Goal: Task Accomplishment & Management: Use online tool/utility

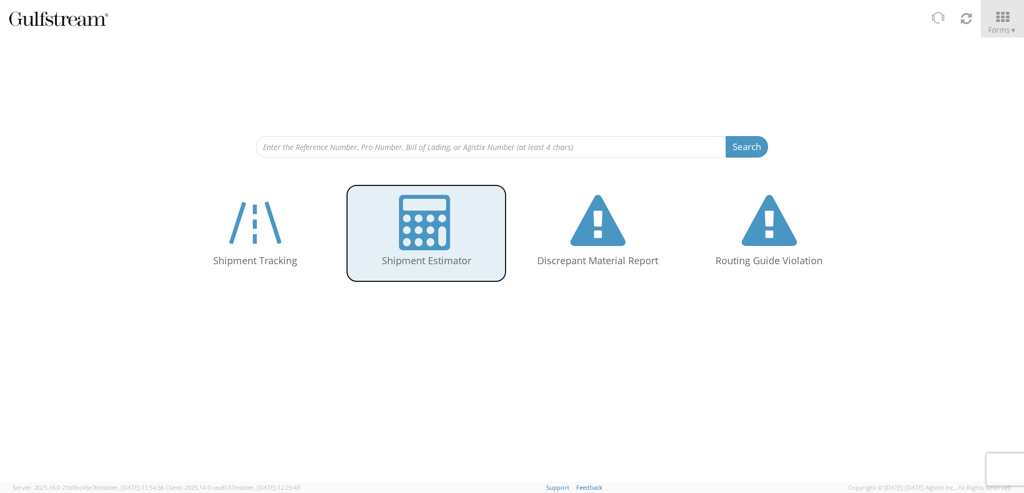
click at [462, 260] on h4 "Shipment Estimator" at bounding box center [426, 260] width 139 height 11
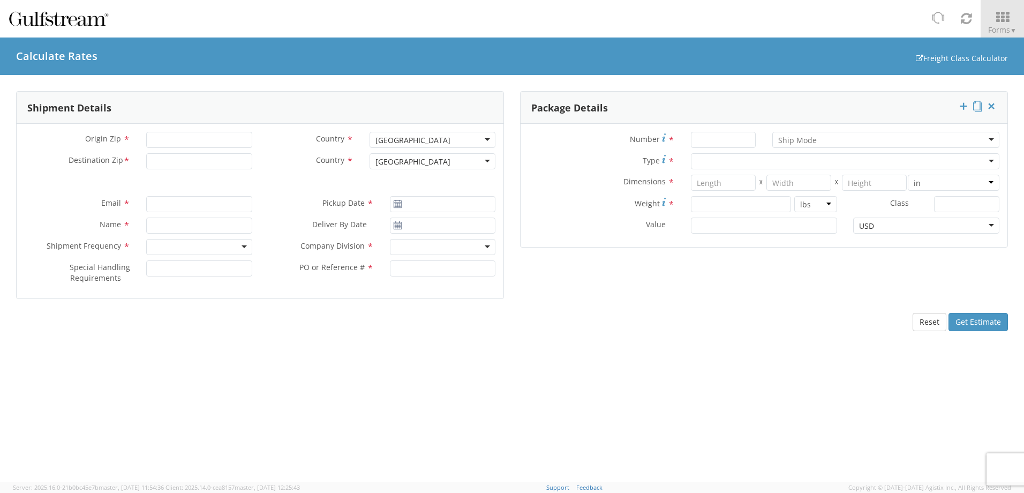
click at [221, 148] on div "Origin Zip *" at bounding box center [139, 142] width 244 height 21
click at [220, 146] on input "Origin Zip *" at bounding box center [199, 140] width 106 height 16
type input "92231"
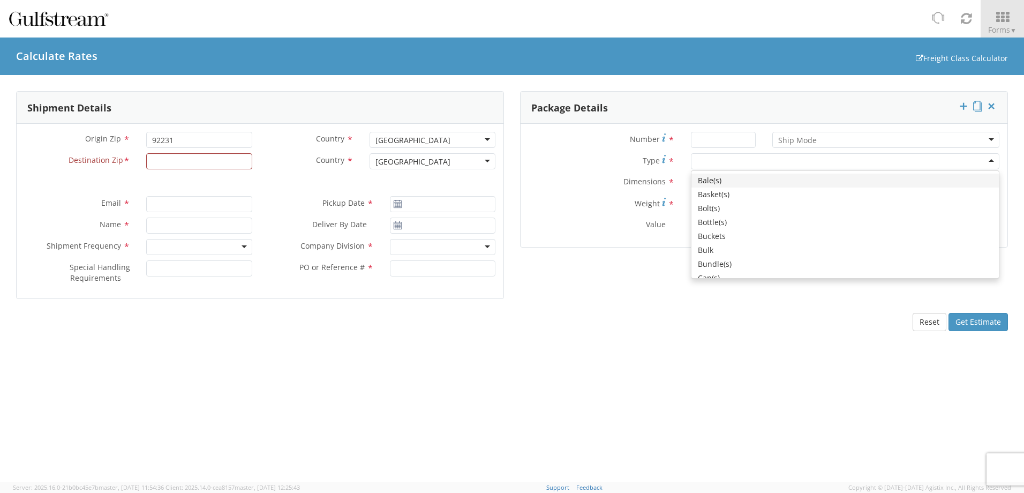
click at [931, 162] on div at bounding box center [845, 161] width 309 height 16
type input "CR"
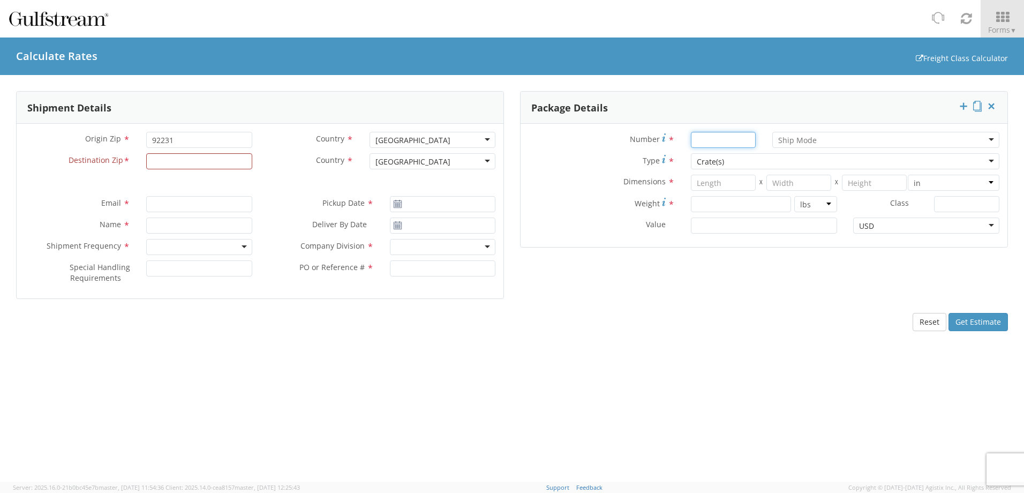
click at [719, 144] on input "Number *" at bounding box center [723, 140] width 65 height 16
type input "1"
click at [717, 182] on input "number" at bounding box center [723, 183] width 65 height 16
type input "60"
type input "48"
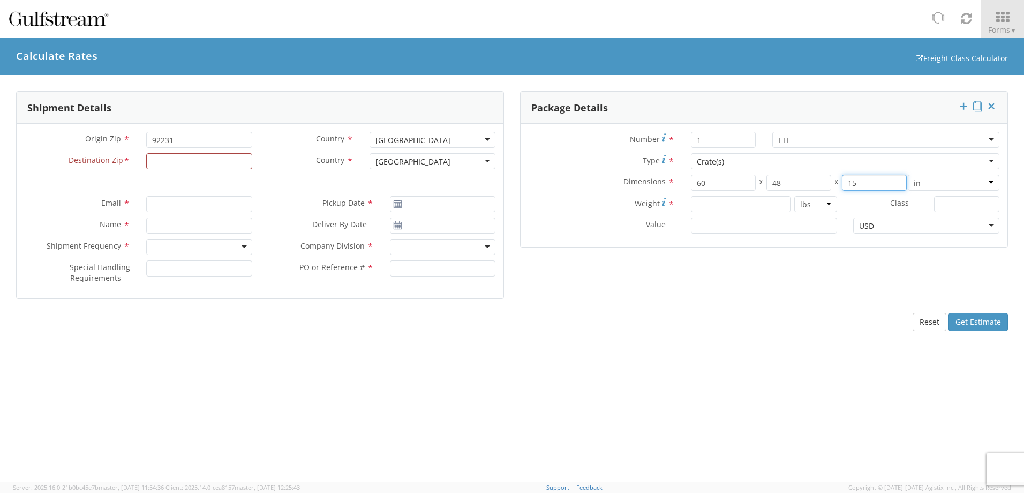
type input "15"
type input "68"
type input "150"
click at [201, 166] on input "Destination Zip *" at bounding box center [199, 161] width 106 height 16
type input "67219"
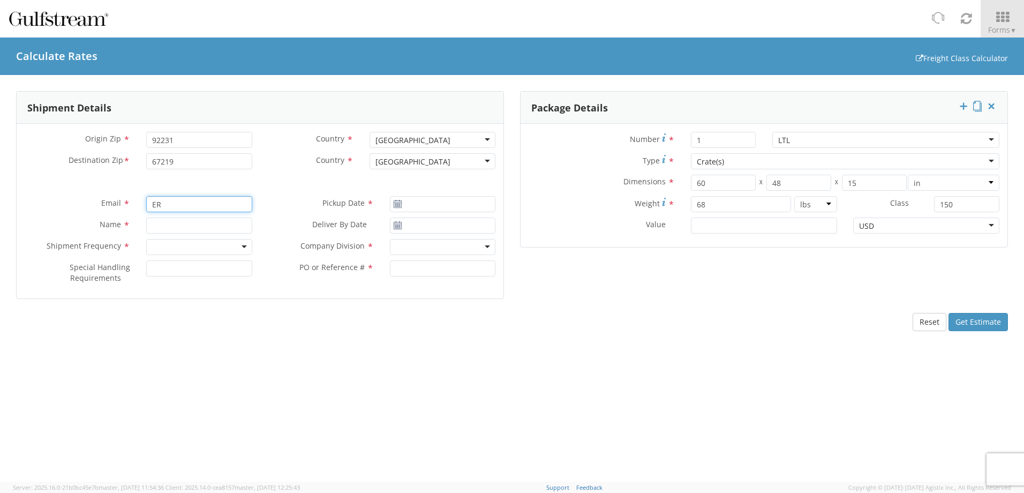
type input "erick.espinoza@gulfstream.com"
type input "08/14/2025"
type input "erick"
type input "08/14/2025"
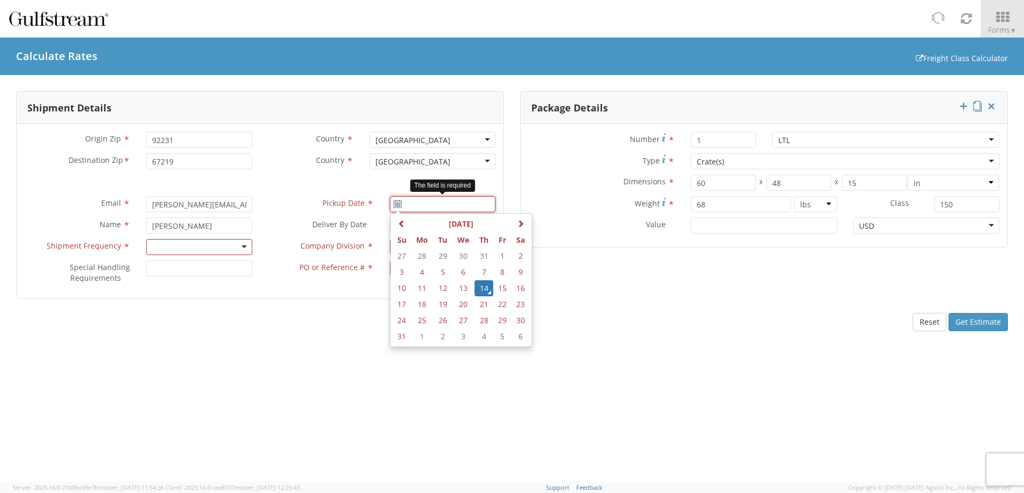
click at [432, 211] on input "Pickup Date *" at bounding box center [443, 204] width 106 height 16
click at [481, 287] on td "14" at bounding box center [484, 288] width 19 height 16
type input "08/14/2025"
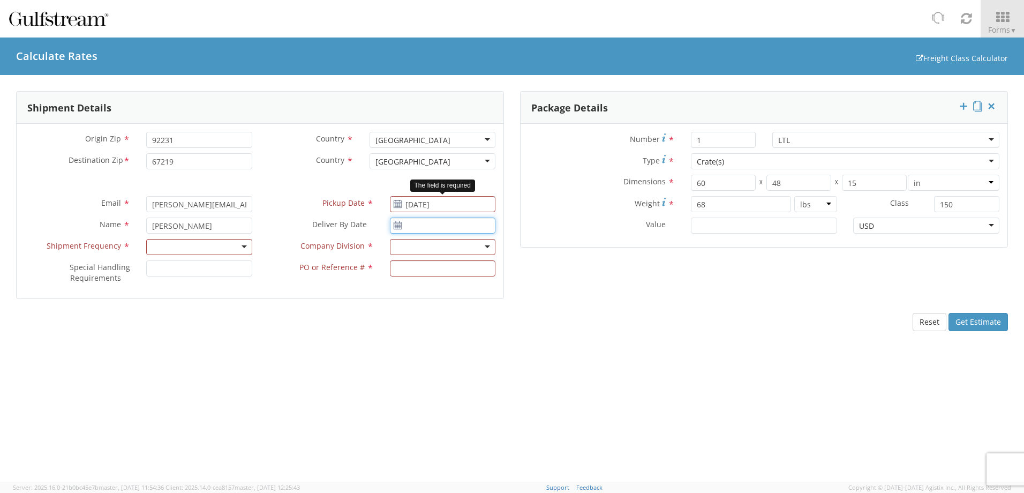
click at [450, 225] on input "Deliver By Date *" at bounding box center [443, 225] width 106 height 16
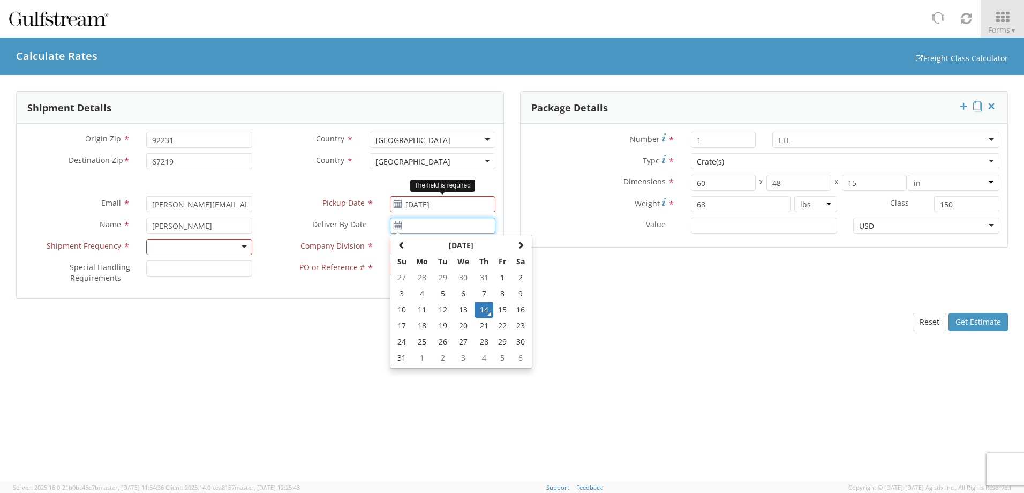
click at [485, 327] on td "21" at bounding box center [484, 326] width 19 height 16
type input "08/21/2025"
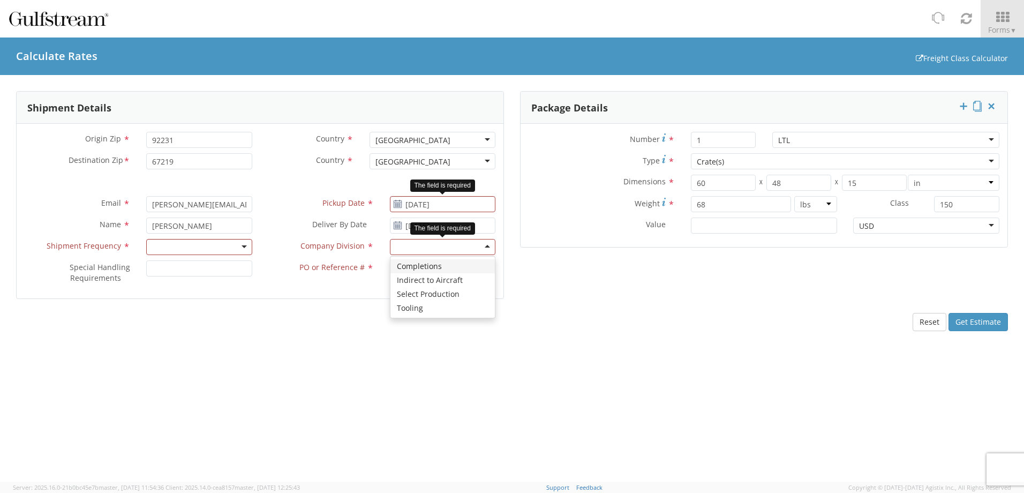
click at [469, 251] on div at bounding box center [443, 247] width 106 height 16
click at [483, 247] on div "Indirect to Aircraft" at bounding box center [443, 247] width 106 height 16
click at [457, 270] on input "PO or Reference # *" at bounding box center [443, 268] width 106 height 16
type input "1"
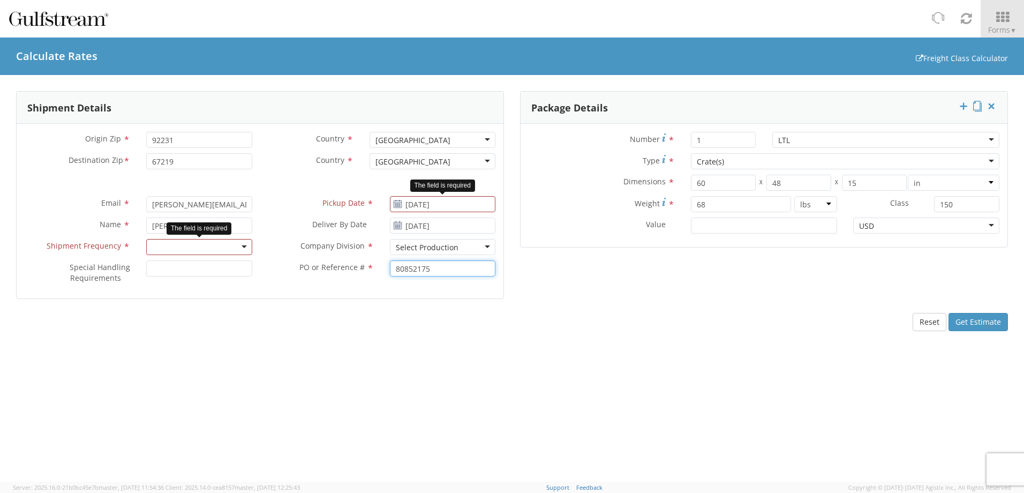
type input "80852175"
click at [240, 244] on div at bounding box center [199, 247] width 106 height 16
drag, startPoint x: 742, startPoint y: 378, endPoint x: 741, endPoint y: 369, distance: 8.6
click at [743, 377] on div "Shipment Details Origin Zip * 92231 Country * United States United States Afgha…" at bounding box center [512, 278] width 1024 height 407
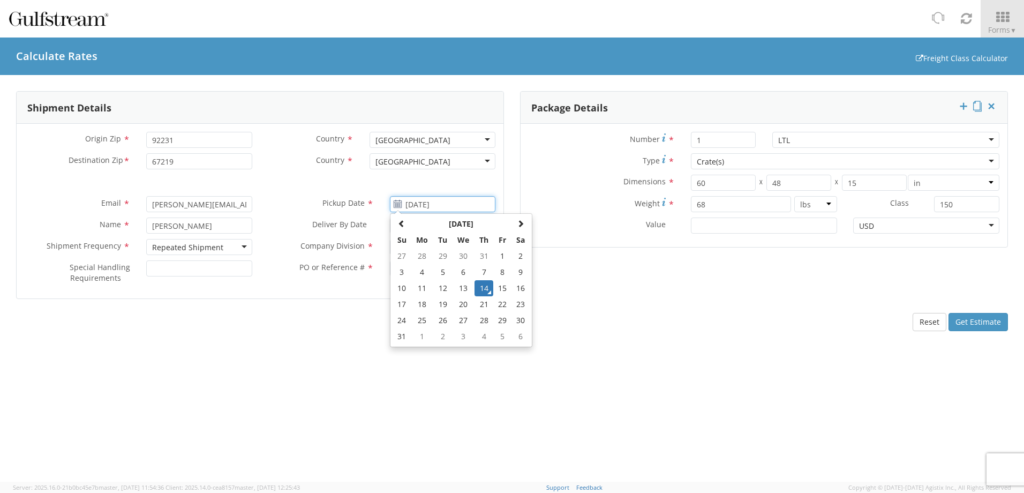
click at [461, 206] on input "08/14/2025" at bounding box center [443, 204] width 106 height 16
click at [485, 285] on td "14" at bounding box center [484, 288] width 19 height 16
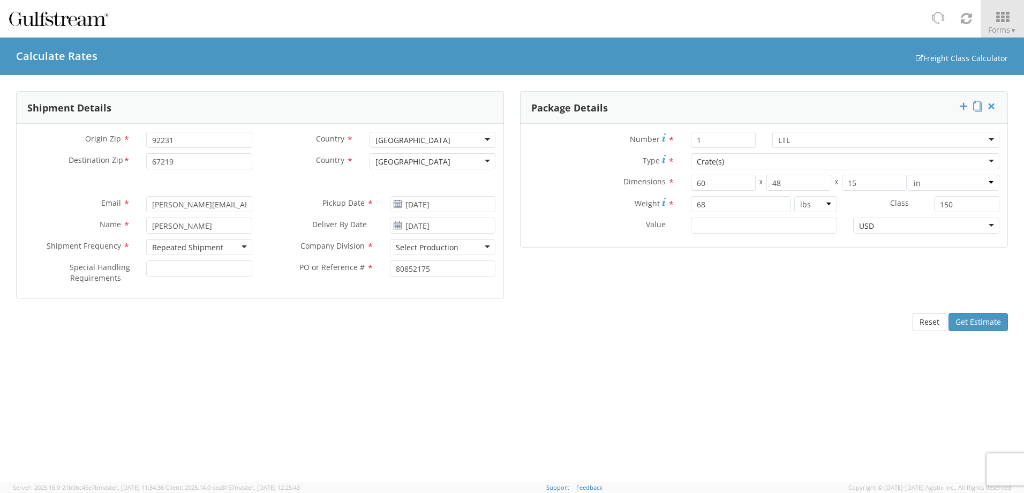
click at [701, 344] on div "Shipment Details Origin Zip * 92231 Country * United States United States Afgha…" at bounding box center [512, 278] width 1024 height 407
click at [980, 323] on button "Get Estimate" at bounding box center [978, 322] width 59 height 18
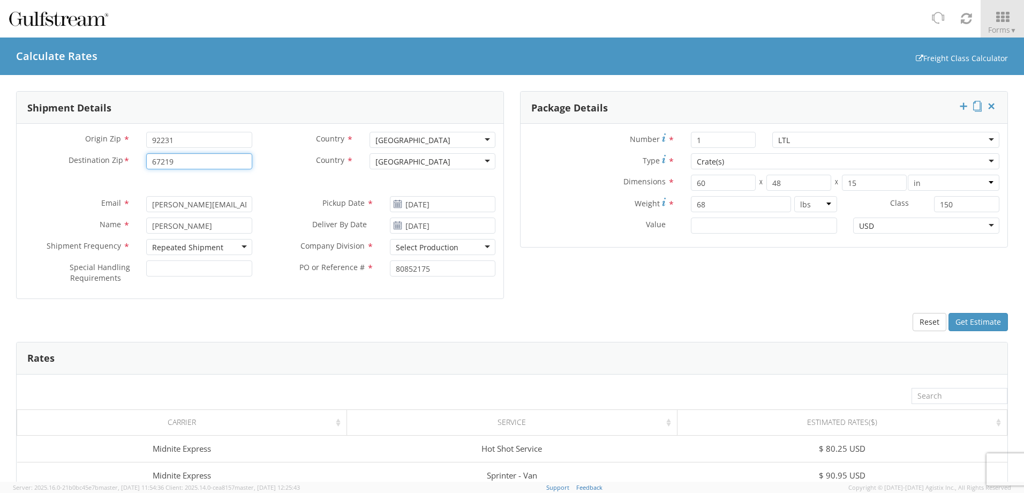
drag, startPoint x: 193, startPoint y: 159, endPoint x: 81, endPoint y: 155, distance: 111.5
click at [82, 154] on div "Destination Zip * 67219" at bounding box center [139, 161] width 244 height 16
type input "74117"
click at [527, 199] on div "Number * 1 LTL LTL Air LTL Ocean Small Package TL Type * Crate(s) Crate(s) Bale…" at bounding box center [764, 185] width 487 height 123
type input "102"
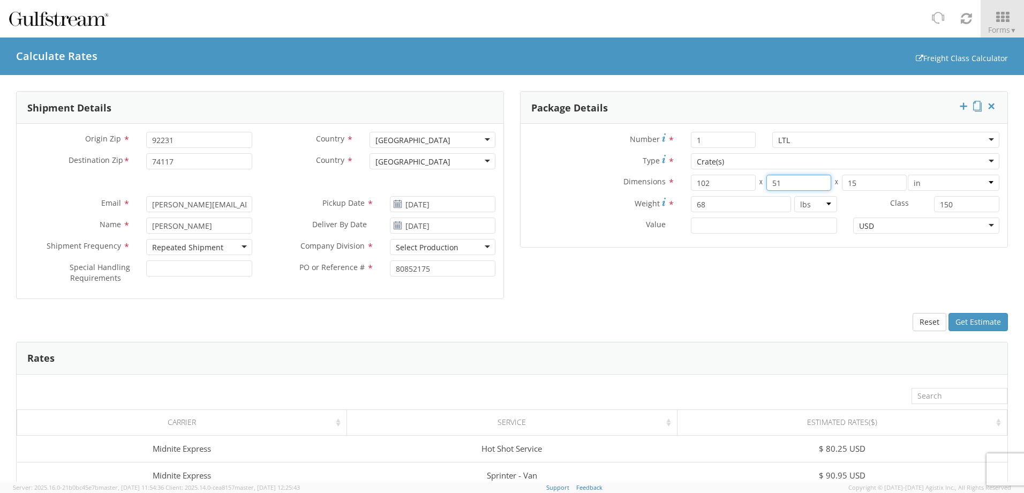
type input "51"
type input "10"
type input "85"
click at [973, 321] on button "Get Estimate" at bounding box center [978, 322] width 59 height 18
